Goal: Task Accomplishment & Management: Use online tool/utility

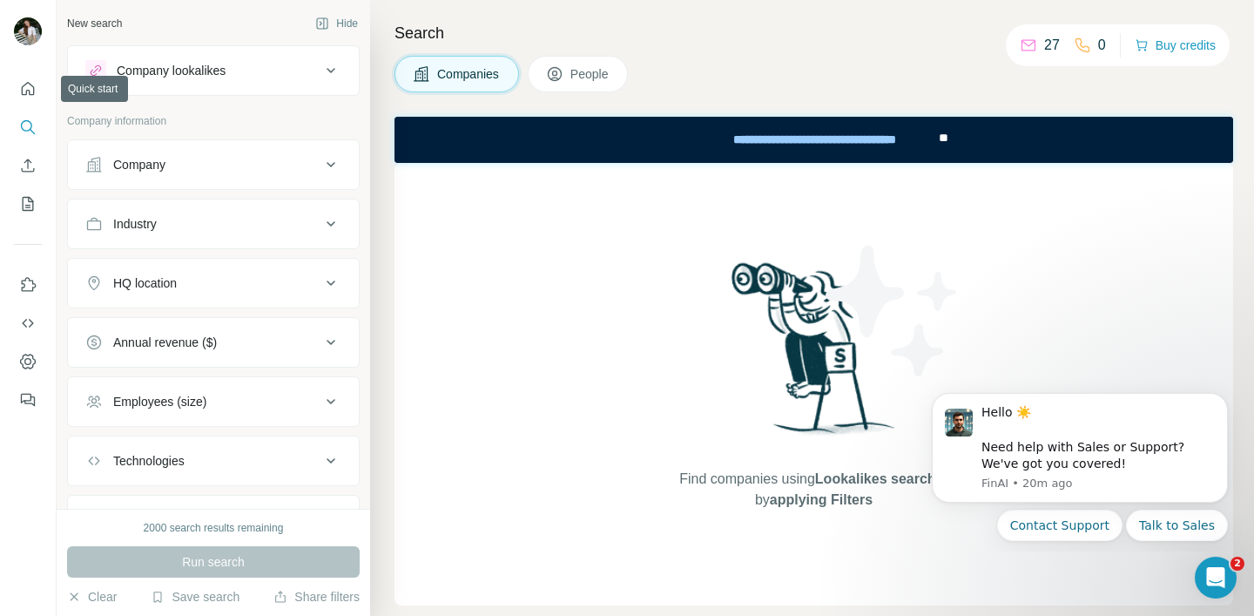
click at [6, 81] on div at bounding box center [28, 239] width 56 height 353
click at [23, 93] on icon "Quick start" at bounding box center [27, 88] width 17 height 17
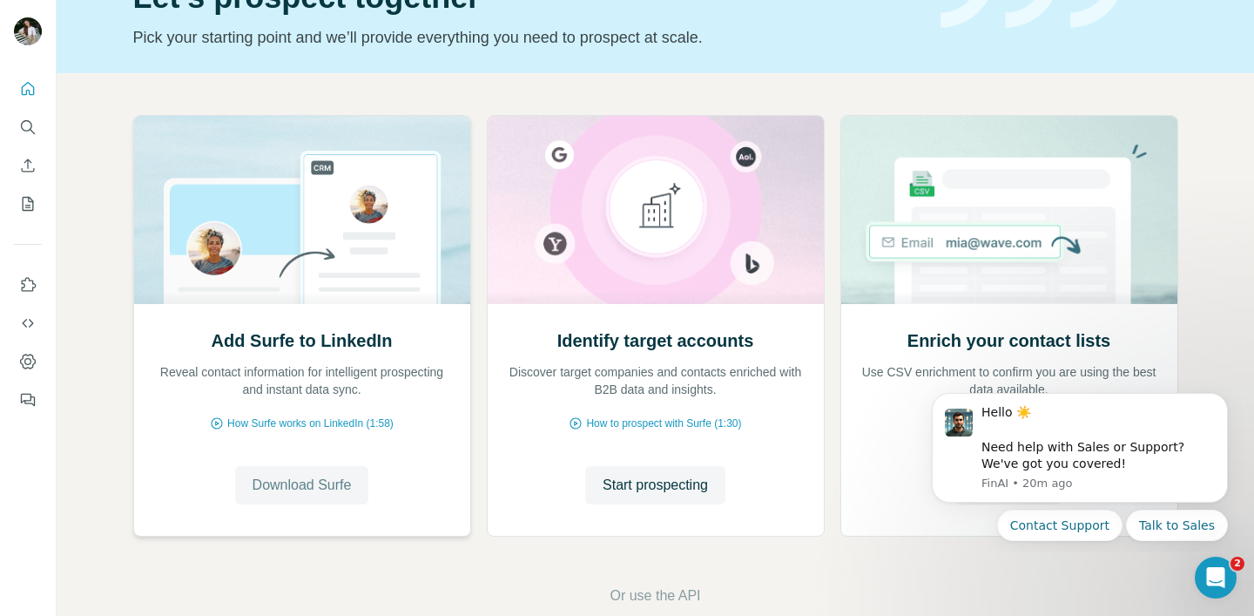
scroll to position [122, 0]
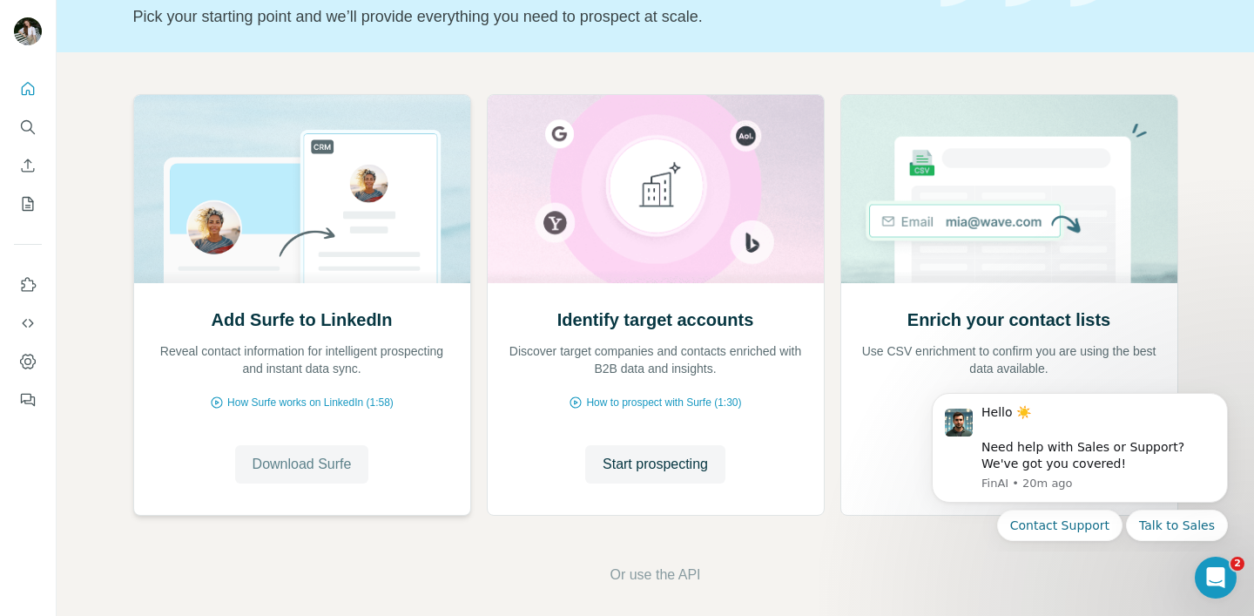
click at [328, 462] on span "Download Surfe" at bounding box center [301, 464] width 99 height 21
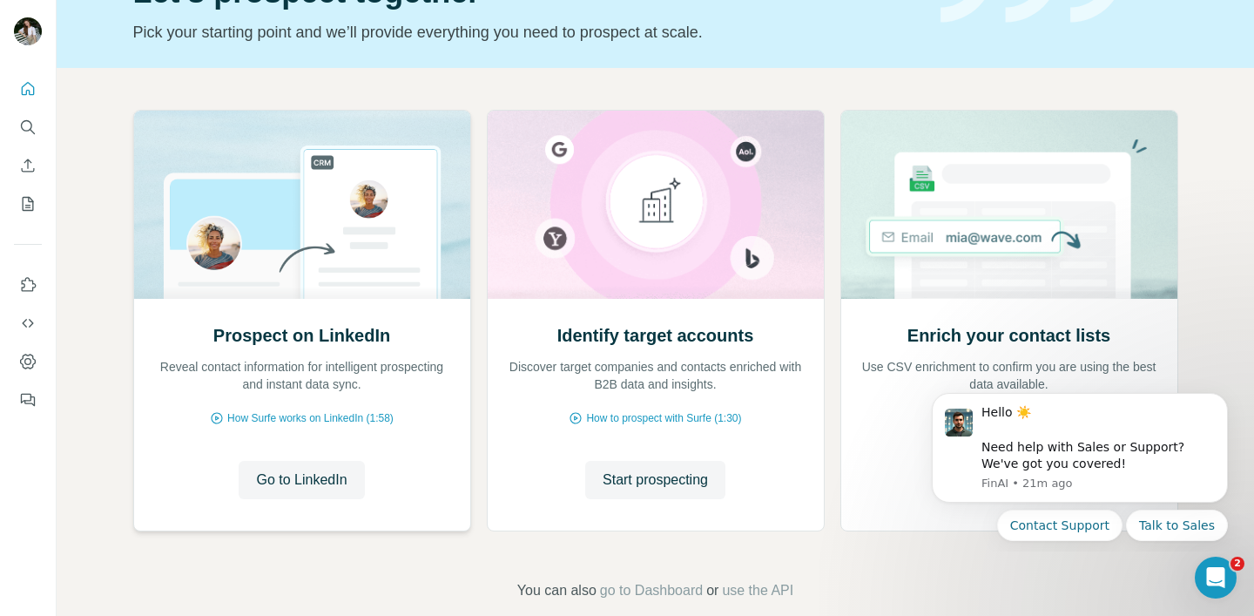
scroll to position [133, 0]
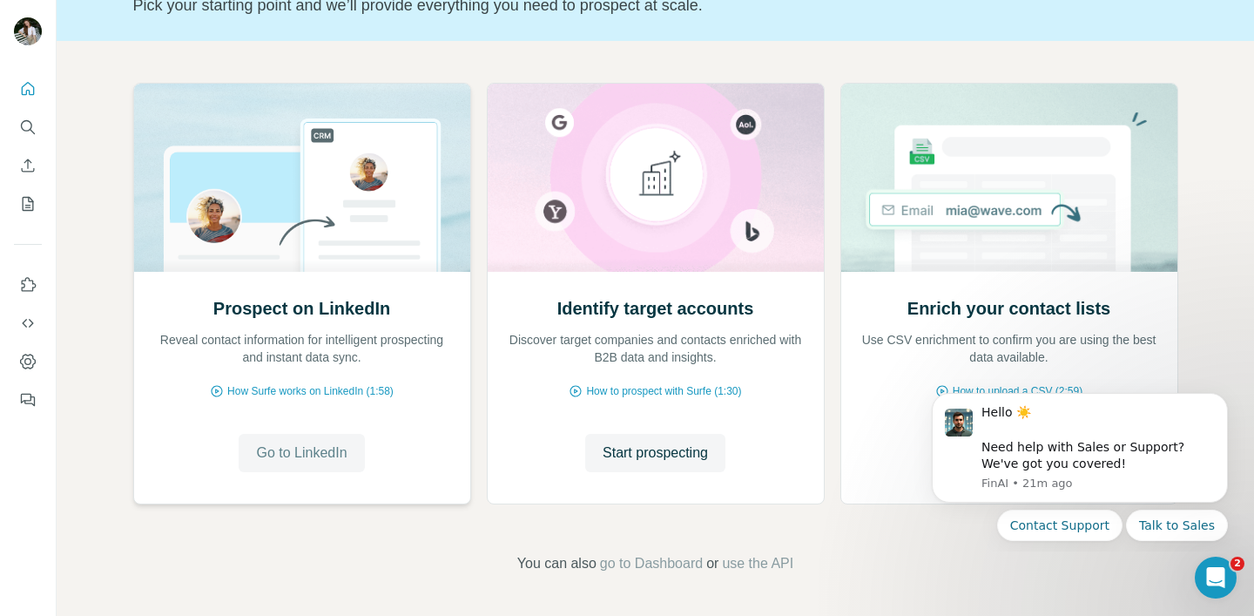
click at [337, 448] on span "Go to LinkedIn" at bounding box center [301, 452] width 91 height 21
click at [29, 93] on icon "Quick start" at bounding box center [28, 88] width 13 height 13
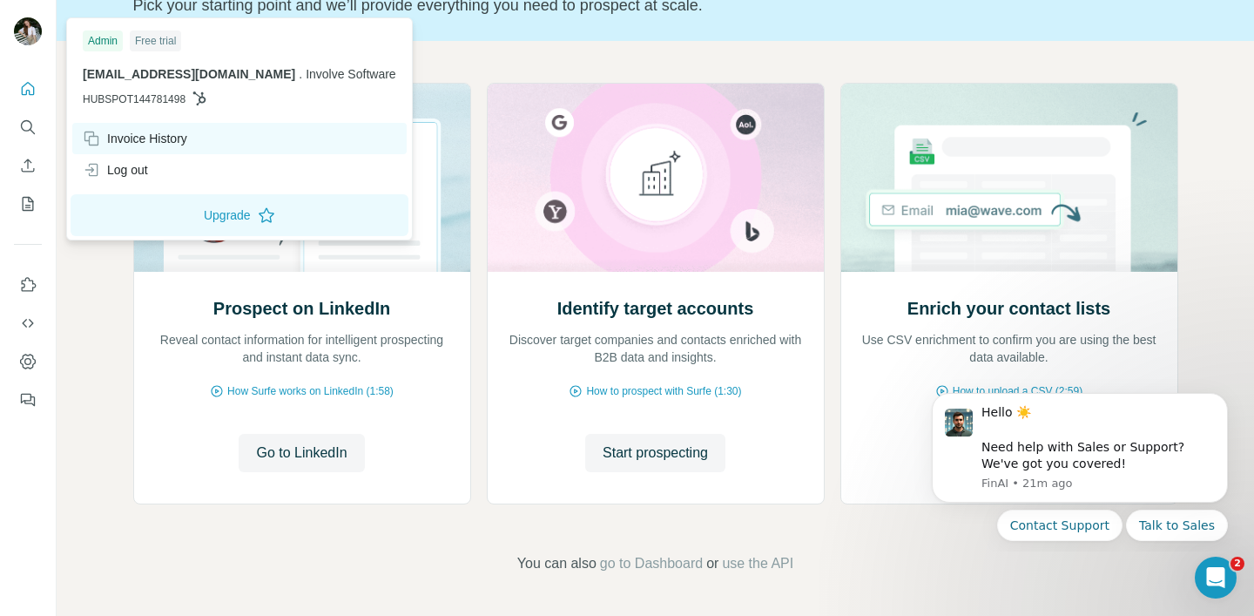
click at [171, 142] on div "Invoice History" at bounding box center [135, 138] width 104 height 17
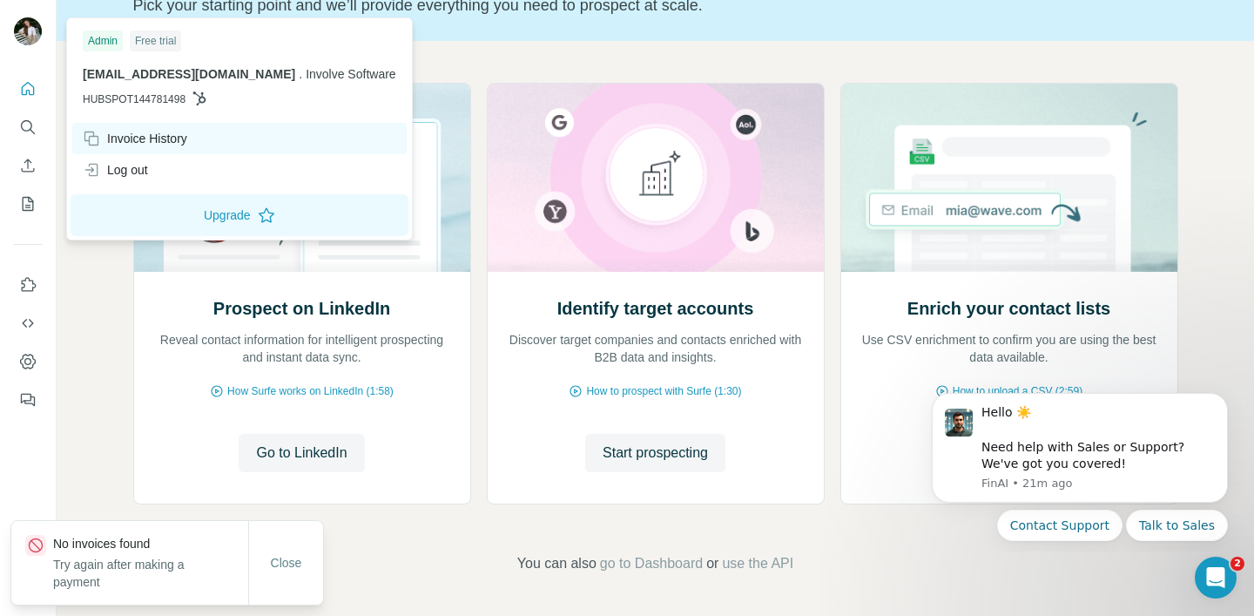
click at [212, 143] on div "Invoice History" at bounding box center [239, 138] width 334 height 31
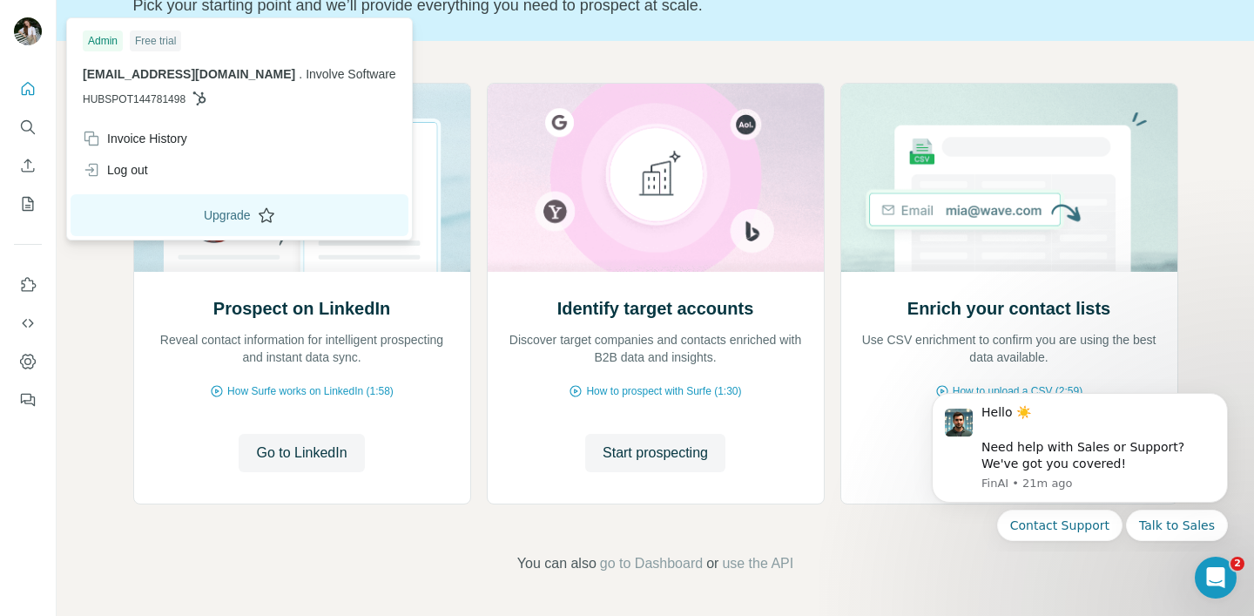
click at [232, 217] on button "Upgrade" at bounding box center [240, 215] width 338 height 42
